Goal: Transaction & Acquisition: Purchase product/service

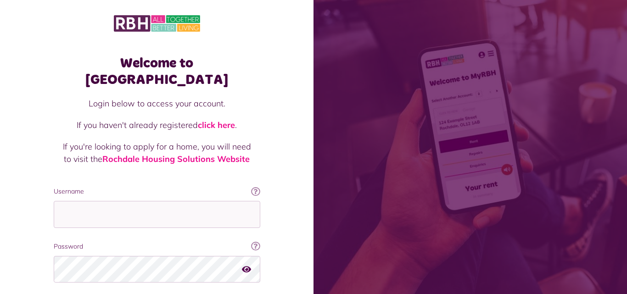
scroll to position [58, 0]
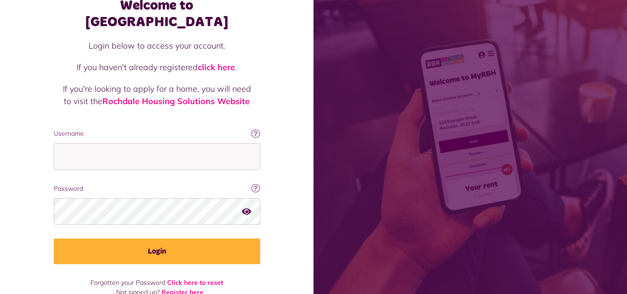
type input "**********"
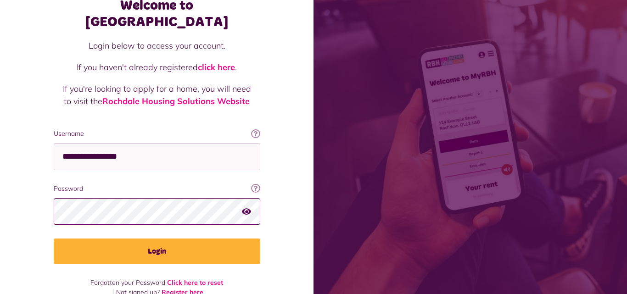
click at [54, 239] on button "Login" at bounding box center [157, 252] width 207 height 26
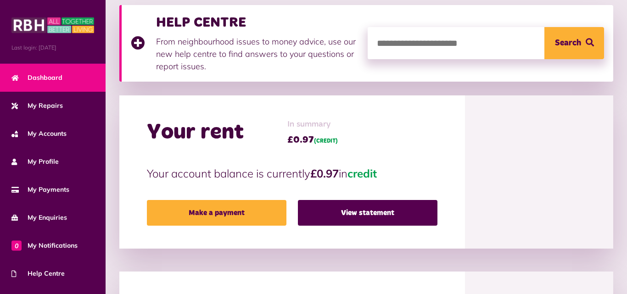
scroll to position [147, 0]
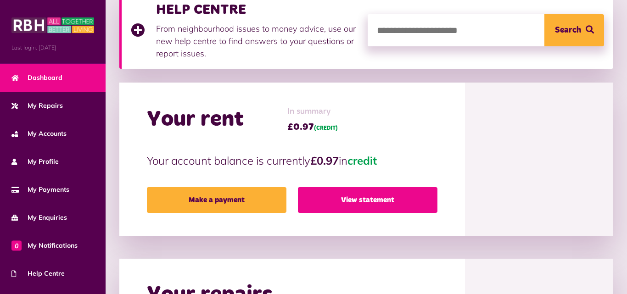
click at [372, 197] on link "View statement" at bounding box center [368, 200] width 140 height 26
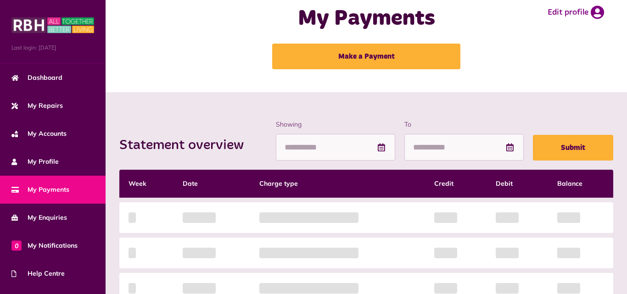
scroll to position [18, 0]
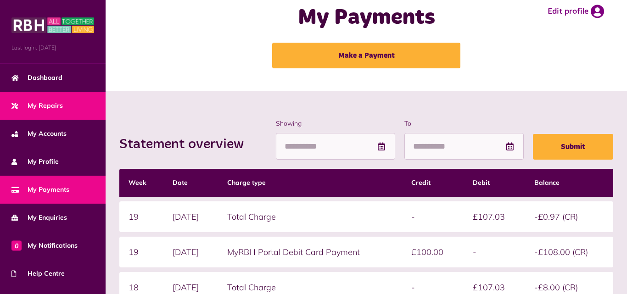
click at [61, 112] on link "My Repairs" at bounding box center [53, 106] width 106 height 28
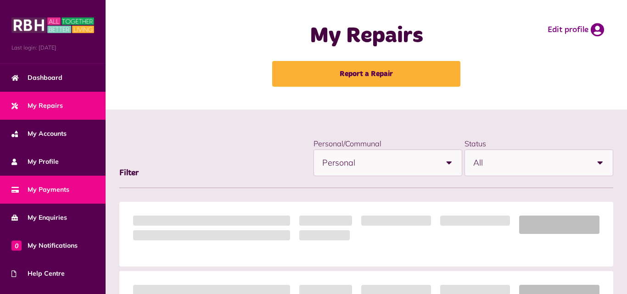
click at [56, 181] on link "My Payments" at bounding box center [53, 190] width 106 height 28
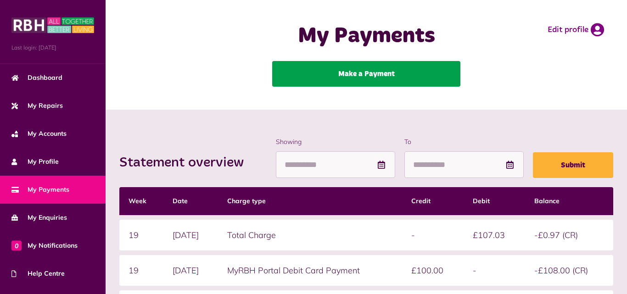
click at [298, 79] on link "Make a Payment" at bounding box center [366, 74] width 188 height 26
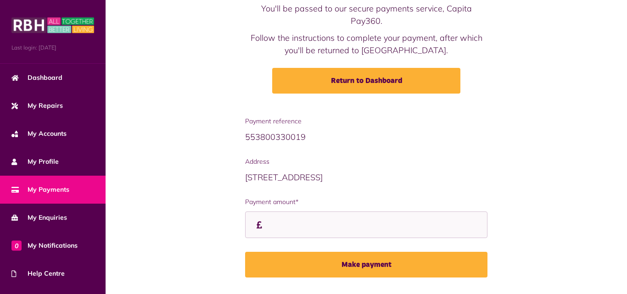
scroll to position [96, 0]
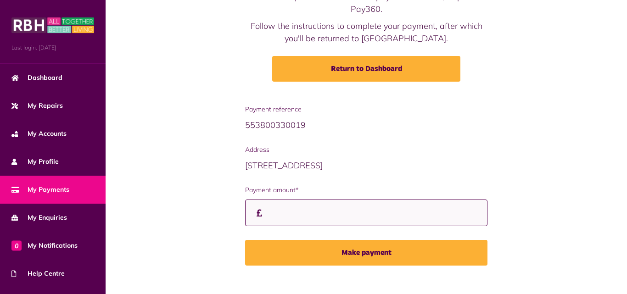
click at [275, 200] on input "Payment amount*" at bounding box center [366, 213] width 242 height 27
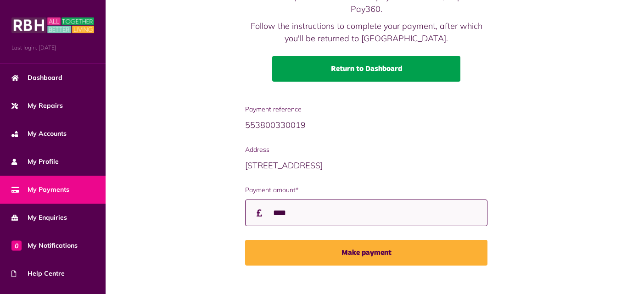
type input "****"
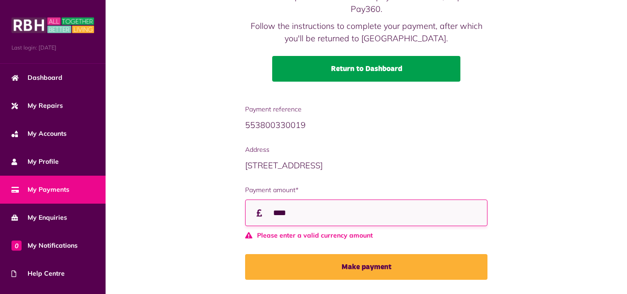
click at [388, 56] on link "Return to Dashboard" at bounding box center [366, 69] width 188 height 26
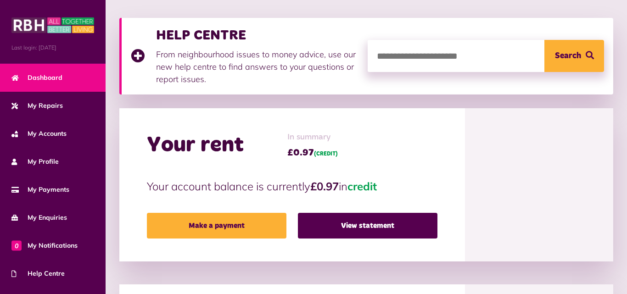
scroll to position [129, 0]
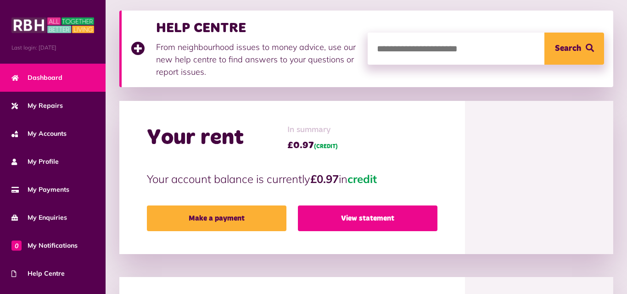
click at [335, 223] on link "View statement" at bounding box center [368, 219] width 140 height 26
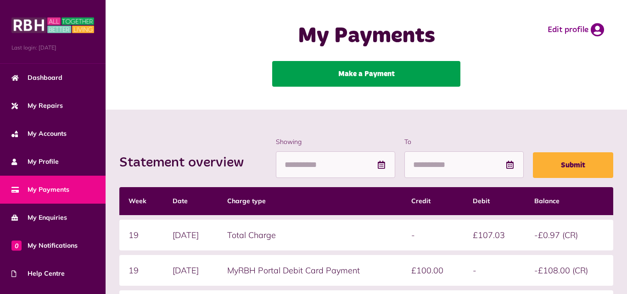
click at [322, 78] on link "Make a Payment" at bounding box center [366, 74] width 188 height 26
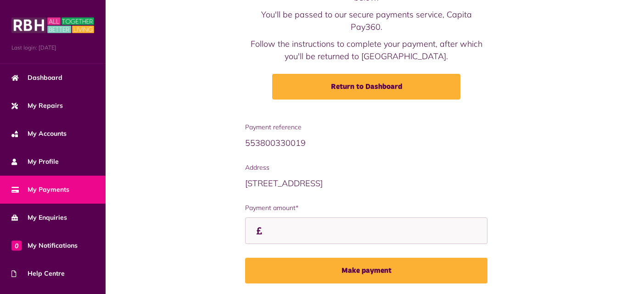
scroll to position [96, 0]
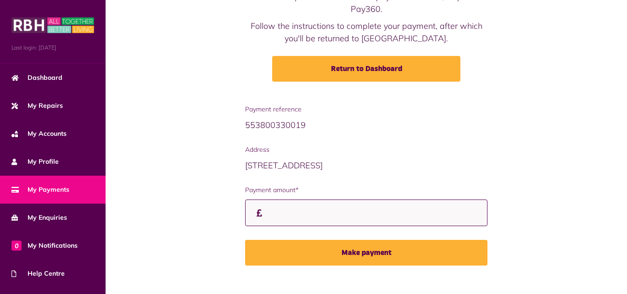
click at [286, 204] on input "Payment amount*" at bounding box center [366, 213] width 242 height 27
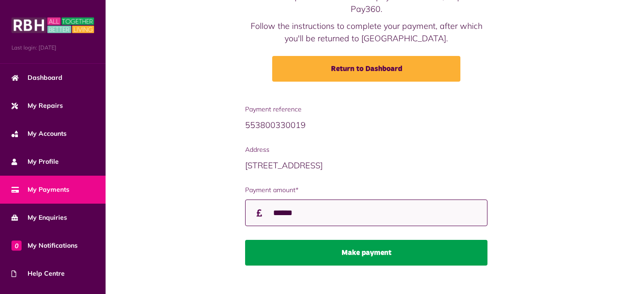
type input "******"
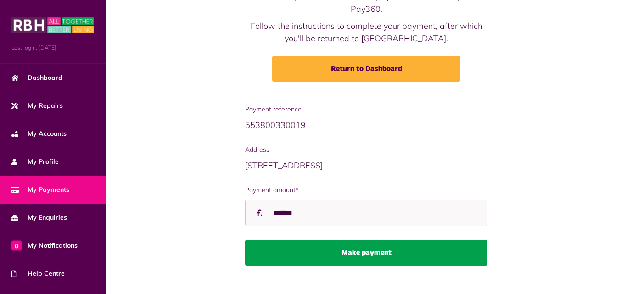
click at [353, 241] on button "Make payment" at bounding box center [366, 253] width 242 height 26
